Goal: Task Accomplishment & Management: Manage account settings

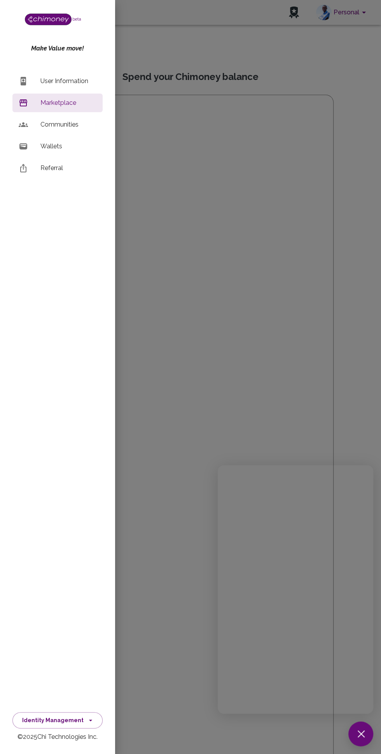
click at [204, 55] on div at bounding box center [190, 377] width 381 height 754
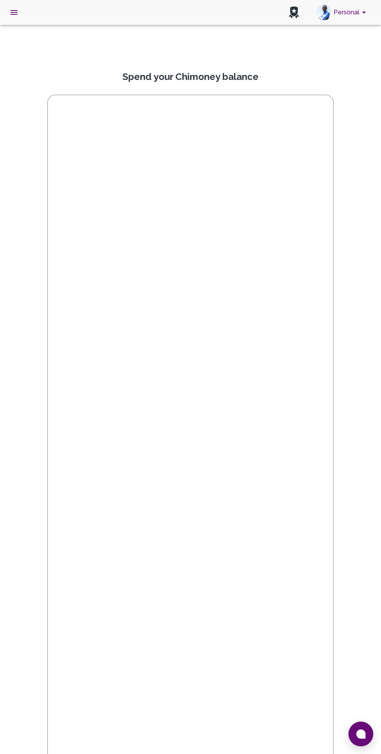
click at [20, 20] on div "Personal" at bounding box center [190, 12] width 381 height 25
click at [14, 12] on icon "open drawer" at bounding box center [13, 12] width 7 height 5
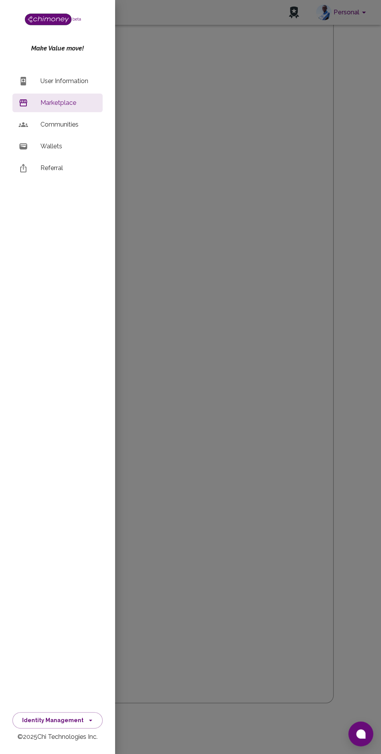
click at [81, 75] on li "User Information" at bounding box center [57, 81] width 90 height 19
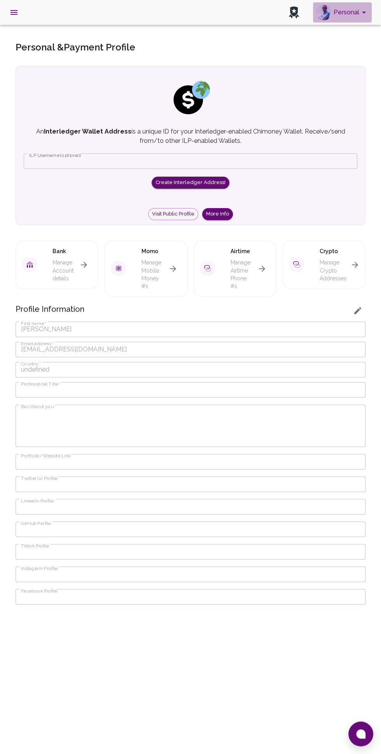
click at [341, 22] on button "Personal" at bounding box center [342, 12] width 59 height 20
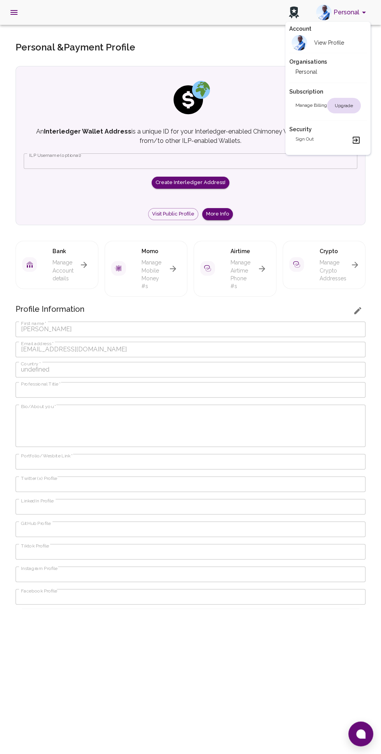
click at [326, 43] on h2 "View Profile" at bounding box center [329, 43] width 30 height 8
click at [333, 43] on h2 "View Profile" at bounding box center [329, 43] width 30 height 8
click at [315, 74] on h2 "Personal" at bounding box center [306, 72] width 22 height 8
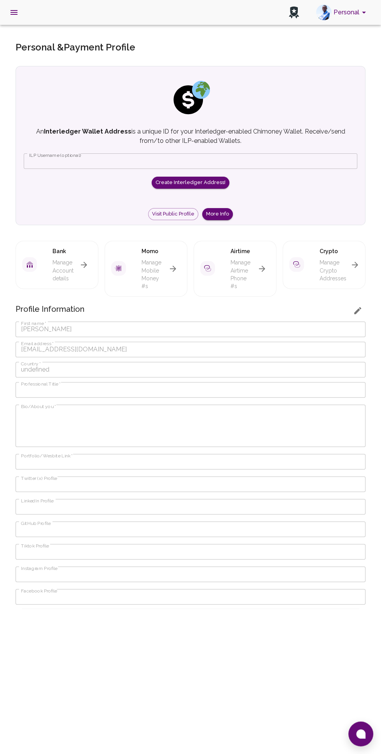
click at [354, 264] on icon "button" at bounding box center [354, 265] width 6 height 6
click at [337, 261] on p "Manage Crypto Addresses" at bounding box center [333, 270] width 28 height 23
click at [357, 261] on icon "button" at bounding box center [354, 264] width 9 height 9
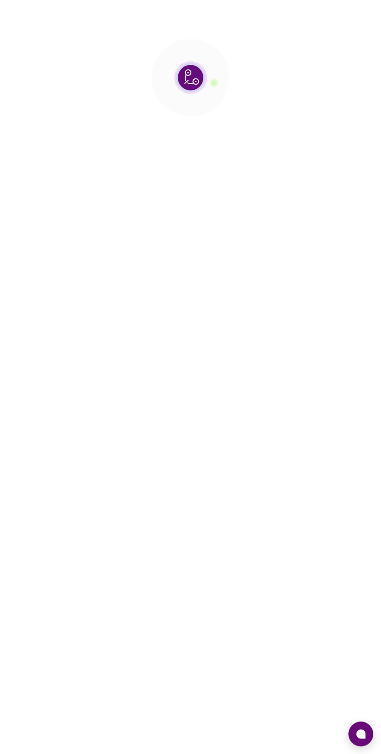
click at [350, 268] on div at bounding box center [190, 377] width 381 height 754
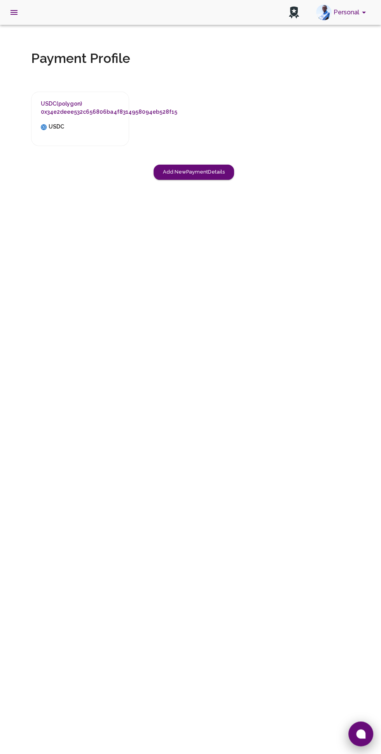
click at [362, 736] on icon at bounding box center [360, 733] width 9 height 9
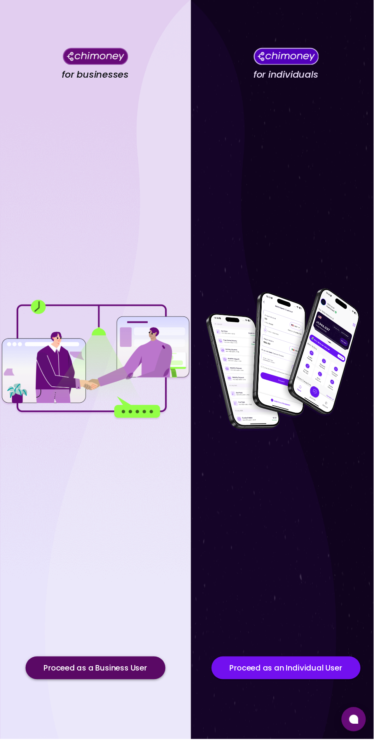
click at [153, 693] on button "Proceed as a Business User" at bounding box center [97, 681] width 143 height 23
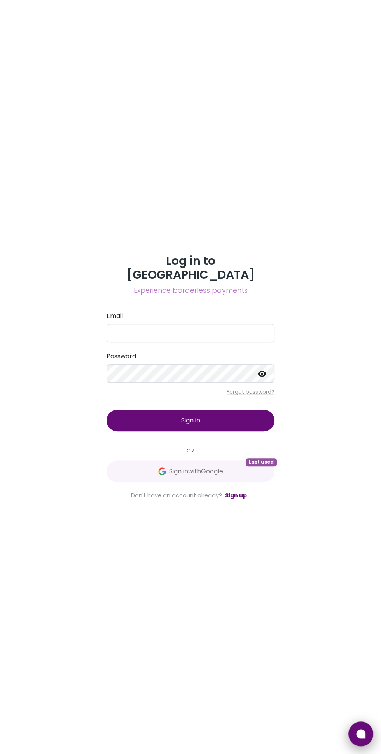
click at [362, 725] on button at bounding box center [360, 734] width 25 height 25
